Goal: Task Accomplishment & Management: Manage account settings

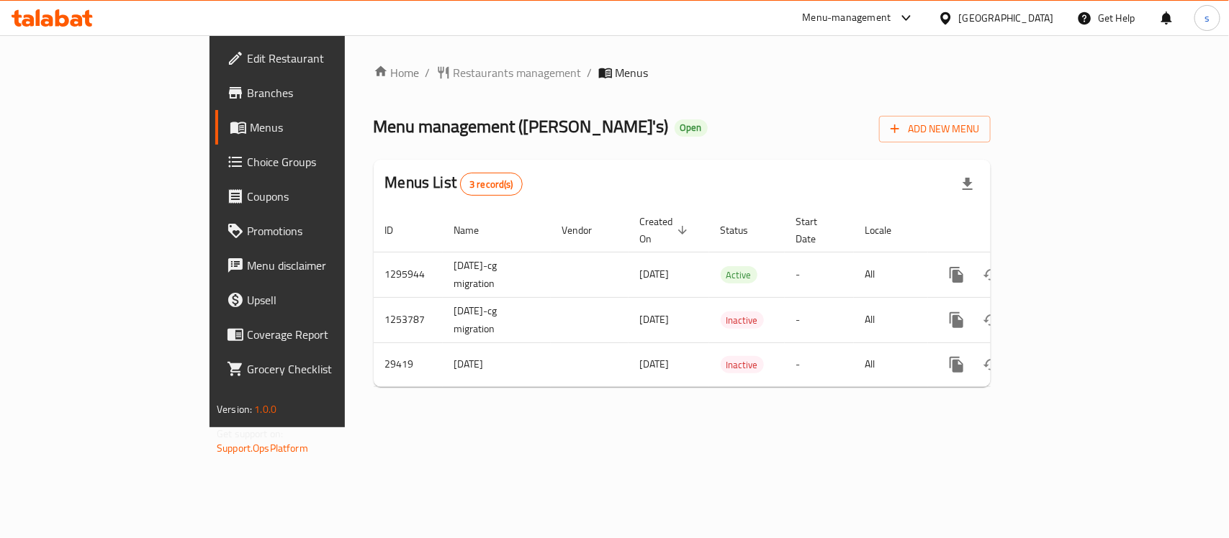
click at [215, 180] on link "Coupons" at bounding box center [314, 196] width 199 height 35
click at [247, 197] on span "Coupons" at bounding box center [325, 196] width 156 height 17
click at [247, 157] on span "Choice Groups" at bounding box center [325, 161] width 156 height 17
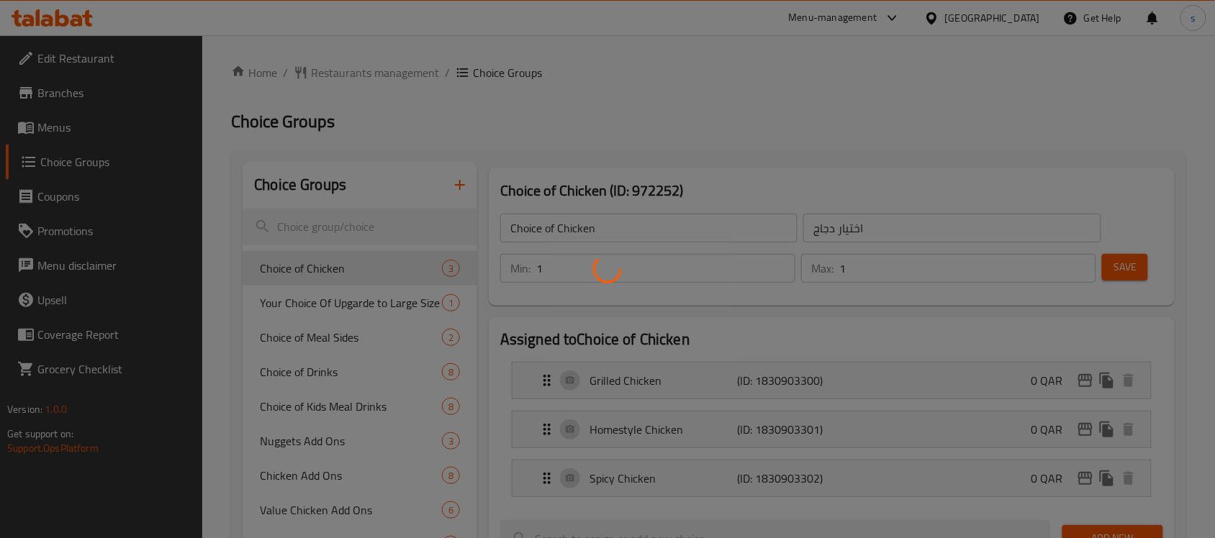
scroll to position [180, 0]
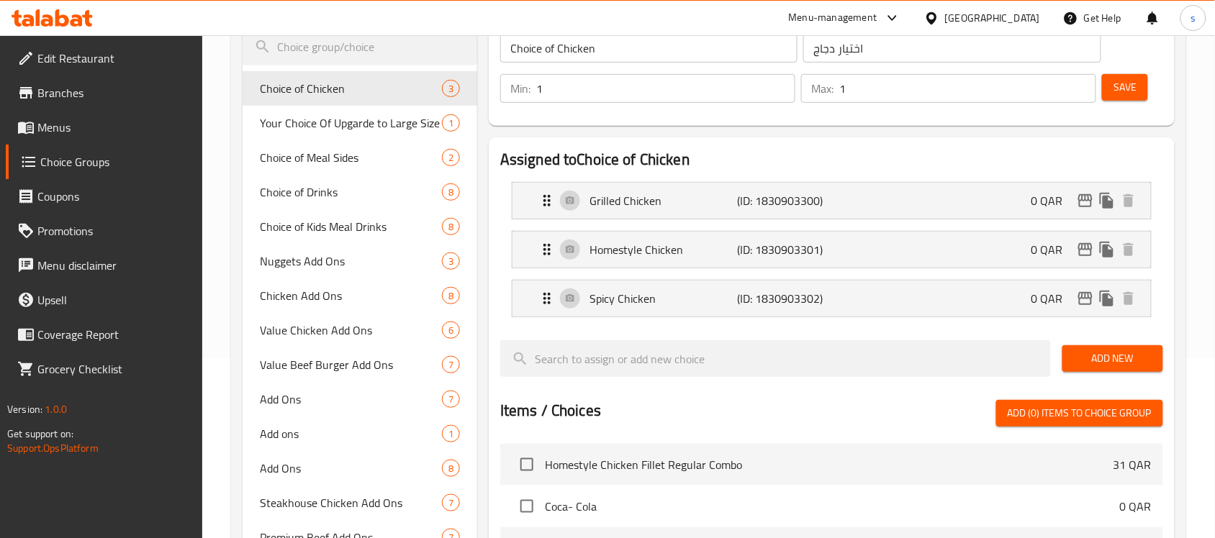
click at [415, 348] on div "Value Beef Burger Add Ons 7" at bounding box center [360, 365] width 235 height 35
click at [490, 19] on div "Menu-management Qatar Get Help s" at bounding box center [607, 18] width 1215 height 35
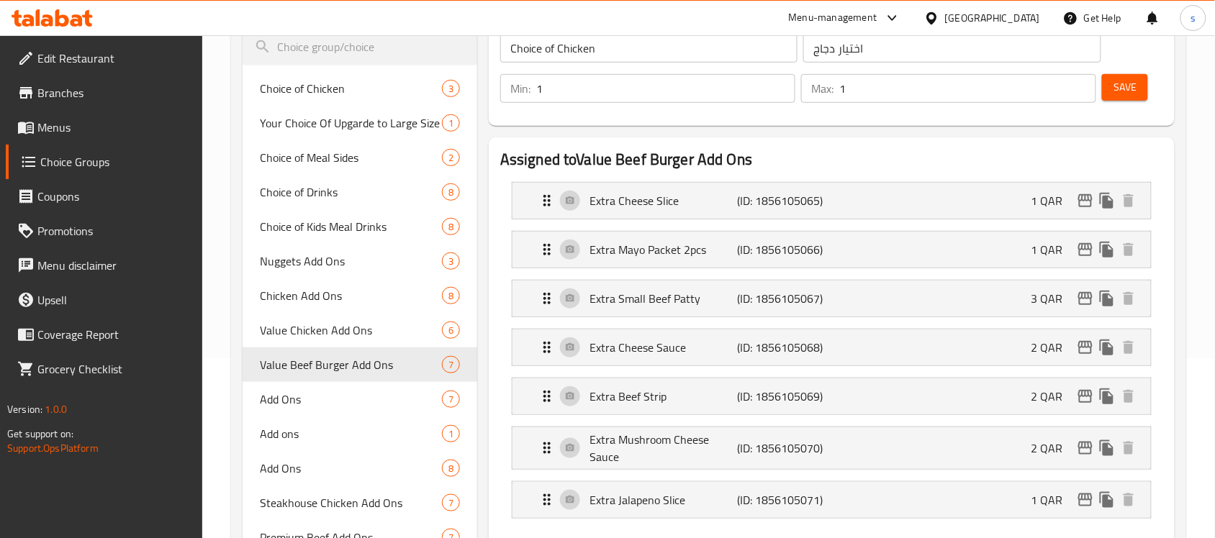
type input "Value Beef Burger Add Ons"
type input "إضافات برجر لحم بقر قيمة"
type input "0"
click at [382, 361] on span "Value Beef Burger Add Ons" at bounding box center [351, 364] width 182 height 17
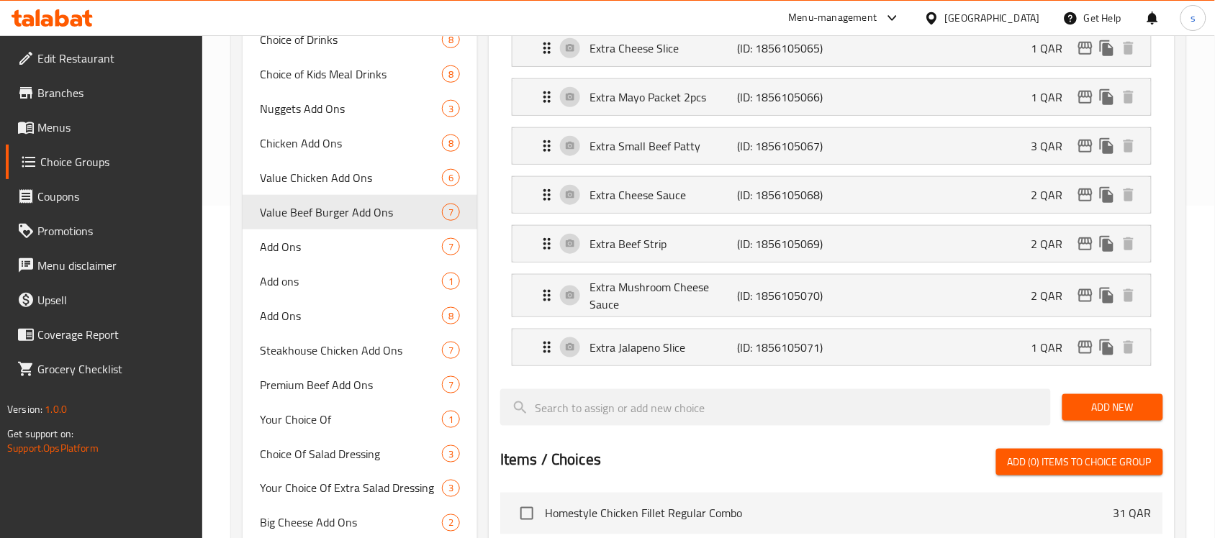
scroll to position [360, 0]
